Goal: Information Seeking & Learning: Learn about a topic

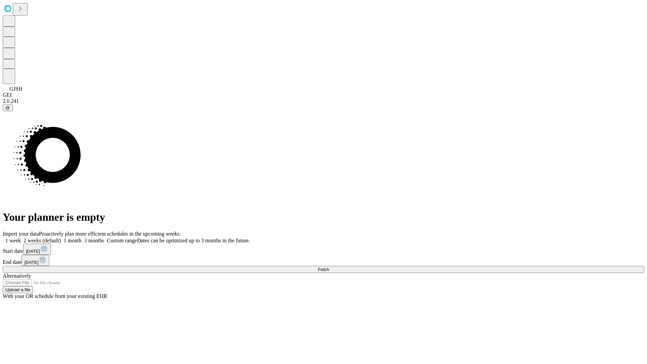
click at [329, 267] on span "Fetch" at bounding box center [323, 269] width 11 height 5
